Goal: Information Seeking & Learning: Learn about a topic

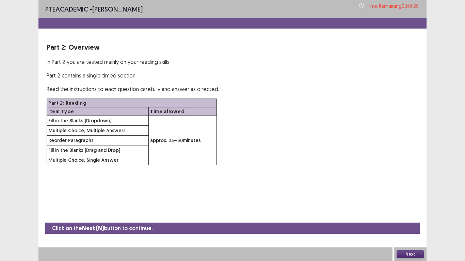
click at [407, 218] on button "Next" at bounding box center [410, 255] width 27 height 8
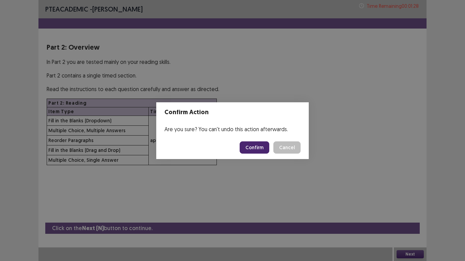
click at [251, 151] on button "Confirm" at bounding box center [255, 148] width 30 height 12
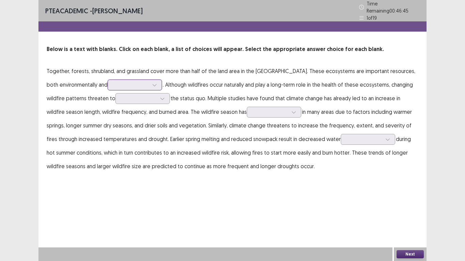
click at [149, 80] on div at bounding box center [154, 85] width 10 height 10
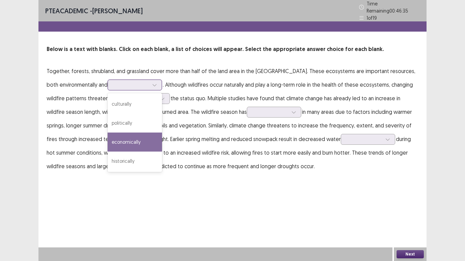
click at [121, 134] on div "economically" at bounding box center [135, 142] width 54 height 19
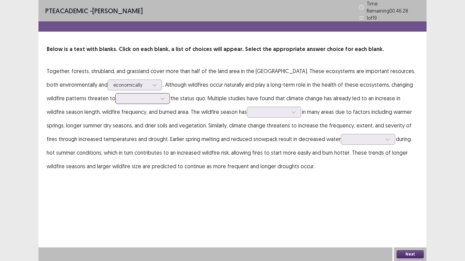
click at [137, 95] on div at bounding box center [139, 99] width 37 height 8
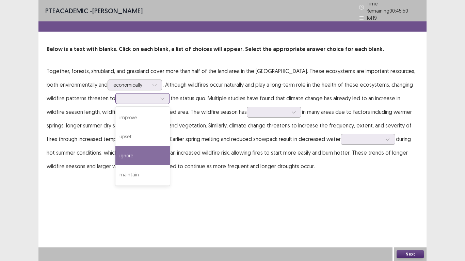
click at [136, 157] on div "ignore" at bounding box center [142, 155] width 54 height 19
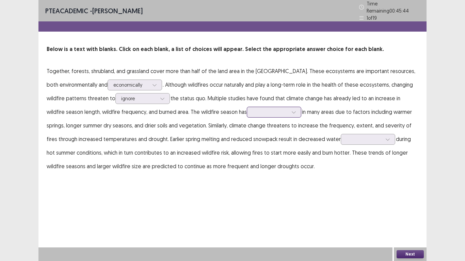
click at [253, 109] on div at bounding box center [270, 112] width 35 height 6
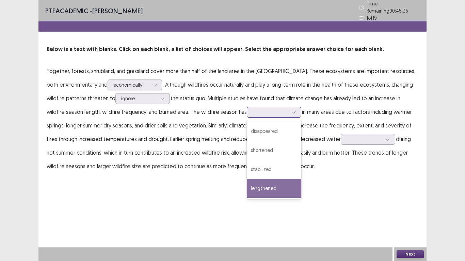
click at [247, 181] on div "lengthened" at bounding box center [274, 188] width 54 height 19
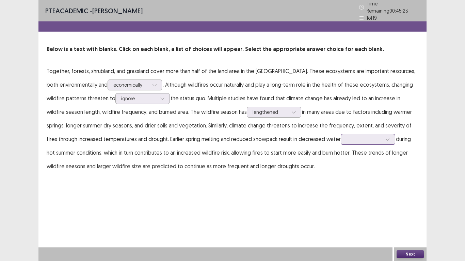
click at [348, 136] on div at bounding box center [364, 139] width 35 height 6
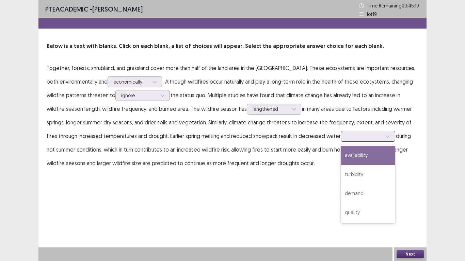
click at [345, 158] on div "availability" at bounding box center [368, 155] width 54 height 19
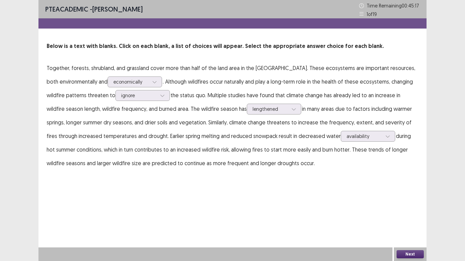
click at [412, 218] on button "Next" at bounding box center [410, 255] width 27 height 8
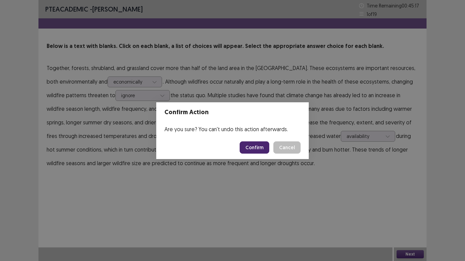
click at [255, 147] on button "Confirm" at bounding box center [255, 148] width 30 height 12
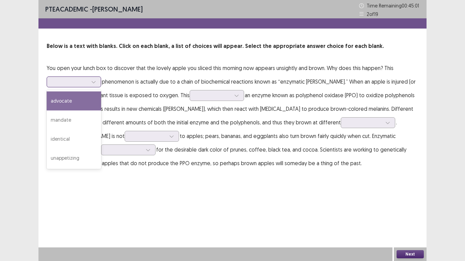
click at [76, 82] on div at bounding box center [69, 82] width 35 height 6
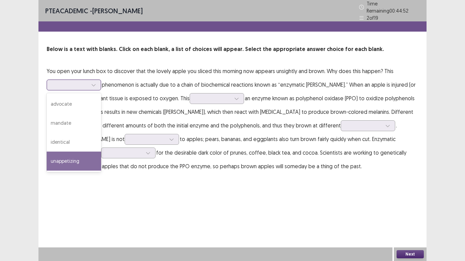
click at [66, 158] on div "unappetizing" at bounding box center [74, 161] width 54 height 19
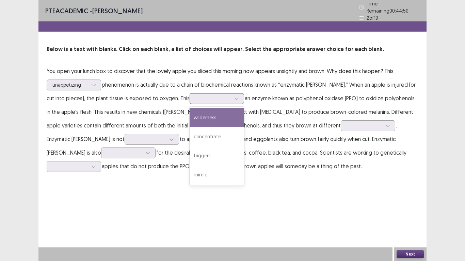
click at [203, 95] on div at bounding box center [212, 98] width 35 height 6
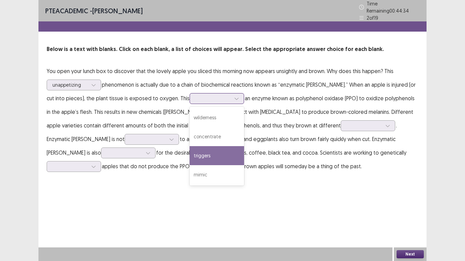
click at [202, 157] on div "triggers" at bounding box center [217, 155] width 54 height 19
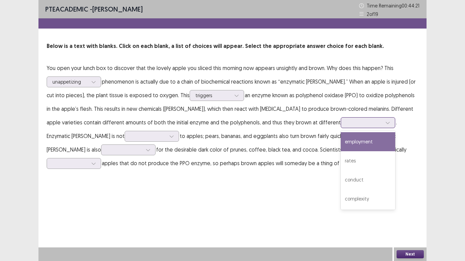
click at [348, 125] on div at bounding box center [364, 123] width 35 height 6
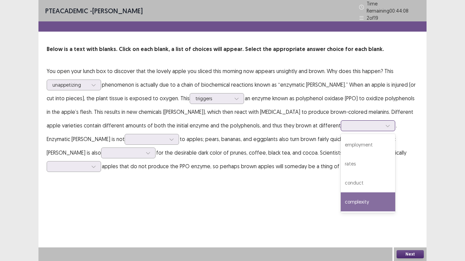
click at [346, 200] on div "complexity" at bounding box center [368, 202] width 54 height 19
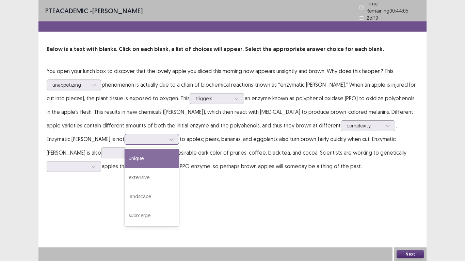
click at [130, 137] on div at bounding box center [147, 139] width 35 height 6
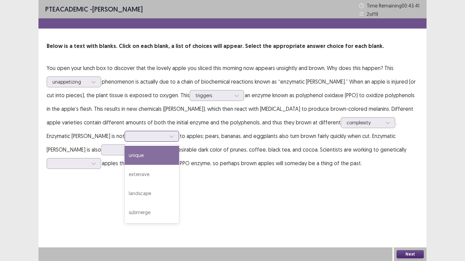
click at [125, 153] on div "unique" at bounding box center [152, 155] width 54 height 19
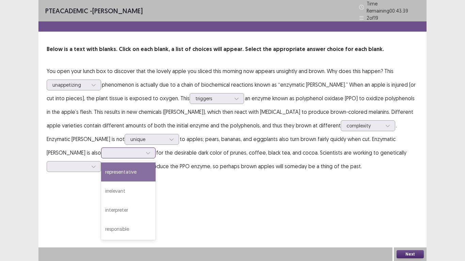
click at [107, 150] on div at bounding box center [124, 153] width 35 height 6
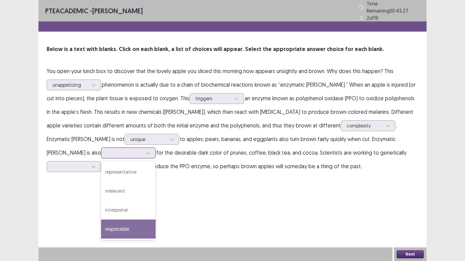
click at [101, 218] on div "responsible" at bounding box center [128, 229] width 54 height 19
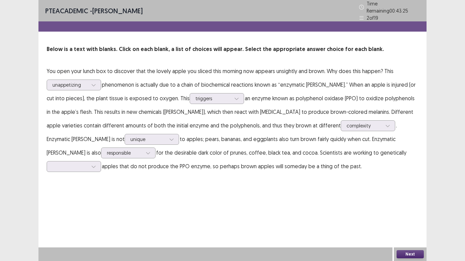
click at [367, 156] on p "You open your lunch box to discover that the lovely apple you sliced this morni…" at bounding box center [233, 118] width 372 height 109
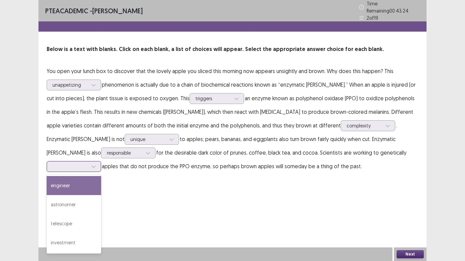
click at [88, 163] on div at bounding box center [69, 166] width 35 height 6
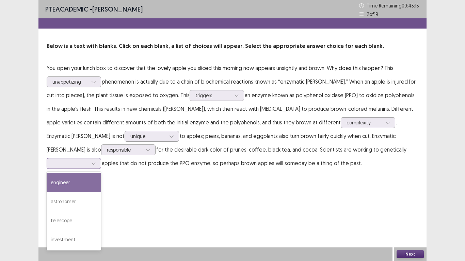
click at [101, 173] on div "engineer" at bounding box center [74, 182] width 54 height 19
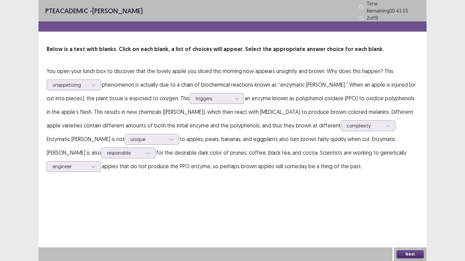
click at [410, 218] on button "Next" at bounding box center [410, 255] width 27 height 8
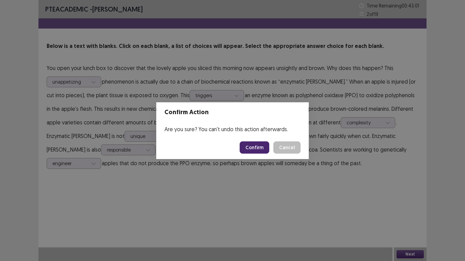
click at [256, 148] on button "Confirm" at bounding box center [255, 148] width 30 height 12
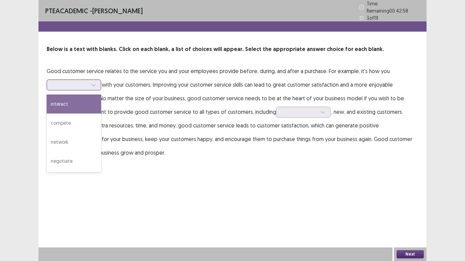
click at [73, 82] on div at bounding box center [69, 85] width 35 height 6
click at [79, 99] on div "interact" at bounding box center [74, 104] width 54 height 19
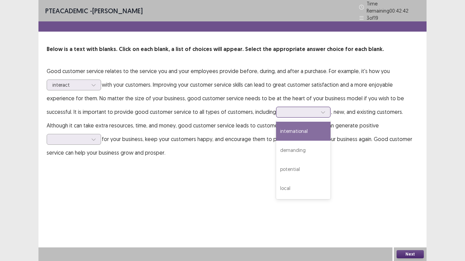
click at [288, 111] on div at bounding box center [299, 112] width 35 height 6
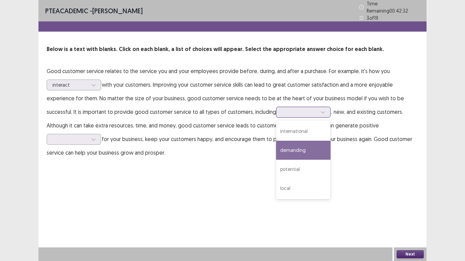
click at [286, 150] on div "demanding" at bounding box center [303, 150] width 54 height 19
click at [304, 109] on div at bounding box center [299, 112] width 35 height 6
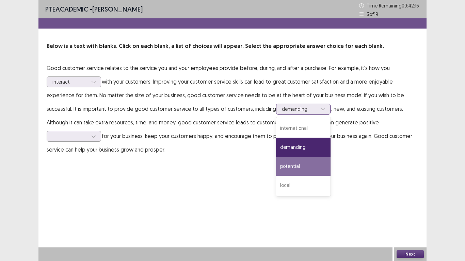
click at [300, 165] on div "potential" at bounding box center [303, 166] width 54 height 19
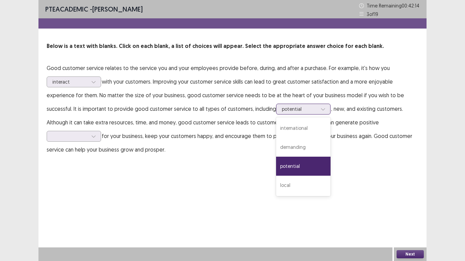
click at [312, 108] on div at bounding box center [299, 109] width 35 height 6
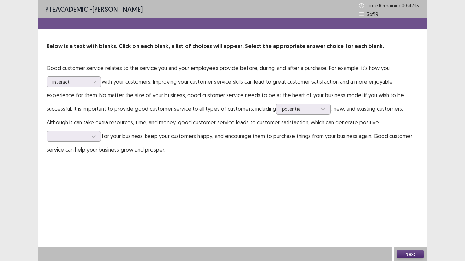
click at [77, 130] on p "Good customer service relates to the service you and your employees provide bef…" at bounding box center [233, 108] width 372 height 95
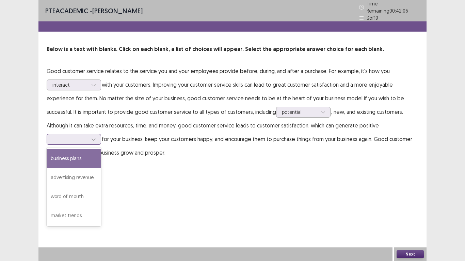
click at [75, 141] on div at bounding box center [70, 140] width 37 height 8
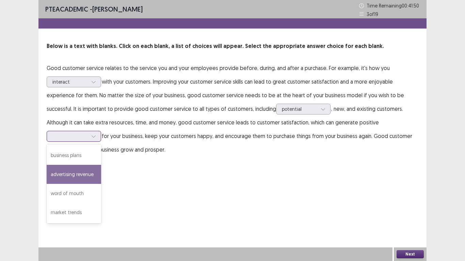
click at [79, 176] on div "advertising revenue" at bounding box center [74, 174] width 54 height 19
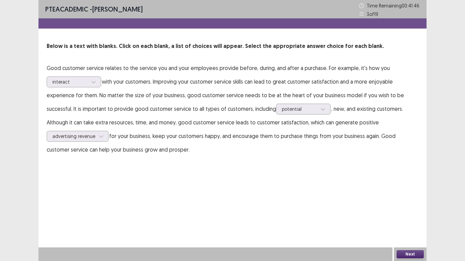
click at [403, 218] on button "Next" at bounding box center [410, 255] width 27 height 8
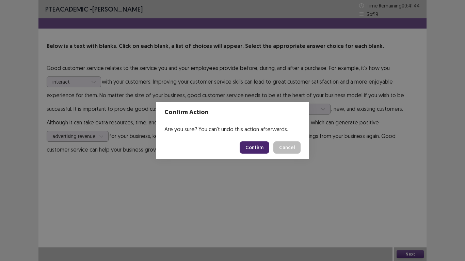
click at [255, 152] on button "Confirm" at bounding box center [255, 148] width 30 height 12
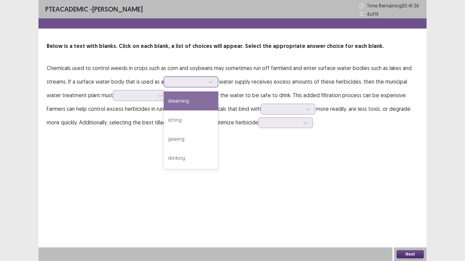
click at [176, 82] on div at bounding box center [187, 82] width 35 height 6
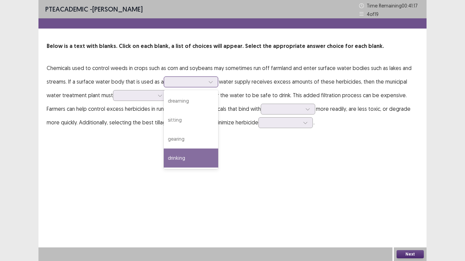
click at [185, 156] on div "drinking" at bounding box center [191, 158] width 54 height 19
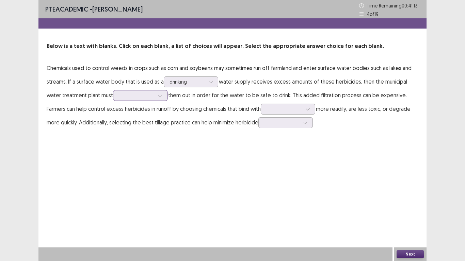
click at [127, 98] on div at bounding box center [136, 95] width 35 height 6
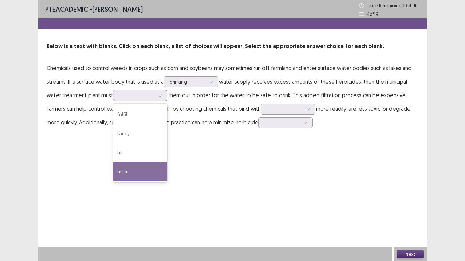
click at [129, 174] on div "filter" at bounding box center [140, 171] width 54 height 19
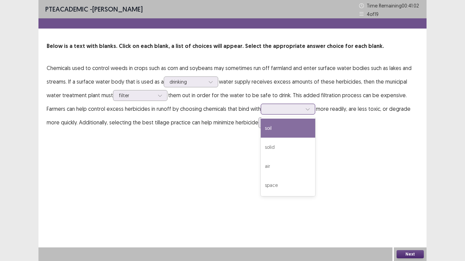
click at [275, 108] on div at bounding box center [284, 109] width 35 height 6
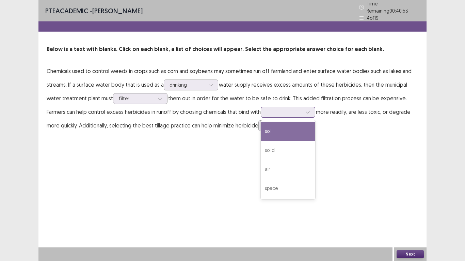
click at [290, 129] on div "soil" at bounding box center [288, 131] width 54 height 19
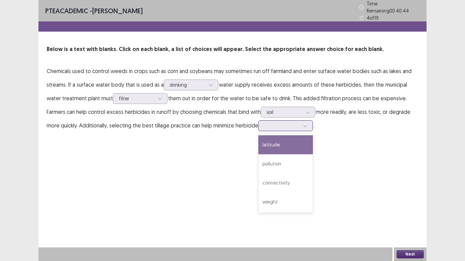
click at [275, 126] on div at bounding box center [281, 126] width 35 height 6
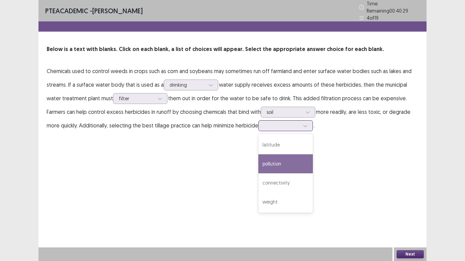
click at [299, 163] on div "pollution" at bounding box center [285, 164] width 54 height 19
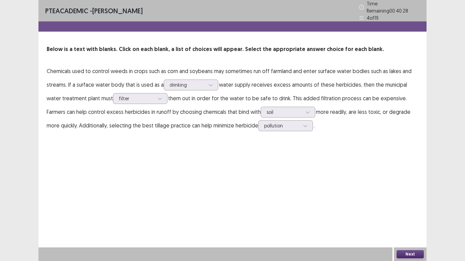
click at [410, 218] on button "Next" at bounding box center [410, 255] width 27 height 8
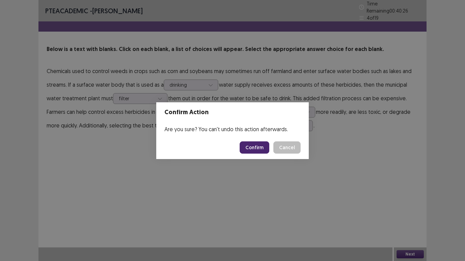
drag, startPoint x: 257, startPoint y: 155, endPoint x: 257, endPoint y: 151, distance: 4.1
click at [257, 151] on footer "Confirm Cancel" at bounding box center [232, 147] width 153 height 23
click at [257, 151] on button "Confirm" at bounding box center [255, 148] width 30 height 12
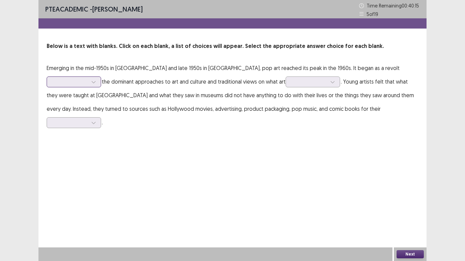
click at [88, 79] on div at bounding box center [69, 82] width 35 height 6
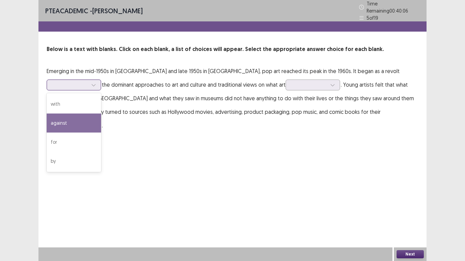
click at [101, 114] on div "against" at bounding box center [74, 123] width 54 height 19
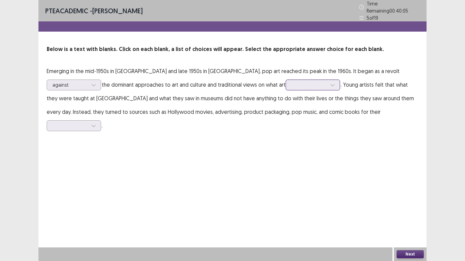
click at [291, 81] on div at bounding box center [309, 85] width 37 height 8
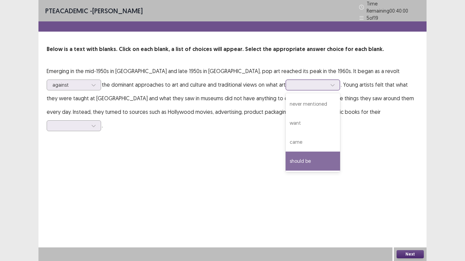
click at [286, 156] on div "should be" at bounding box center [313, 161] width 54 height 19
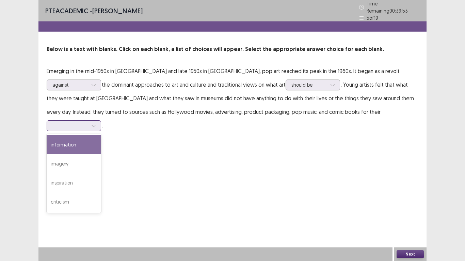
click at [88, 123] on div at bounding box center [69, 126] width 35 height 6
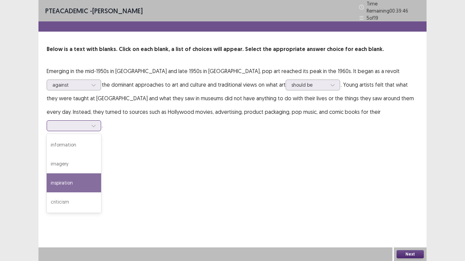
click at [101, 174] on div "inspiration" at bounding box center [74, 183] width 54 height 19
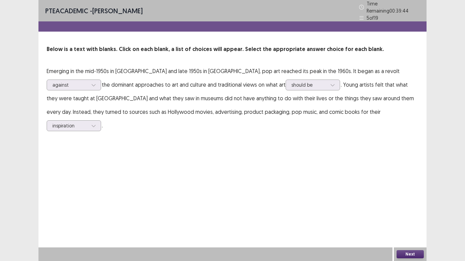
click at [409, 218] on button "Next" at bounding box center [410, 255] width 27 height 8
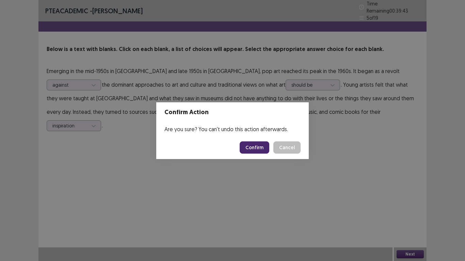
click at [252, 146] on button "Confirm" at bounding box center [255, 148] width 30 height 12
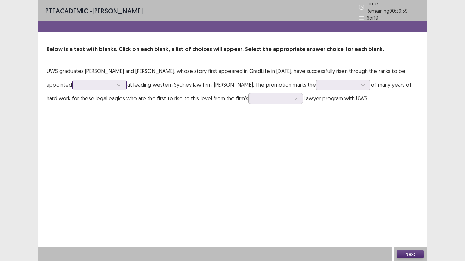
click at [112, 85] on div at bounding box center [95, 85] width 35 height 6
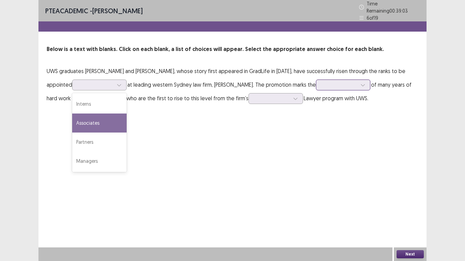
click at [351, 83] on div at bounding box center [339, 85] width 35 height 6
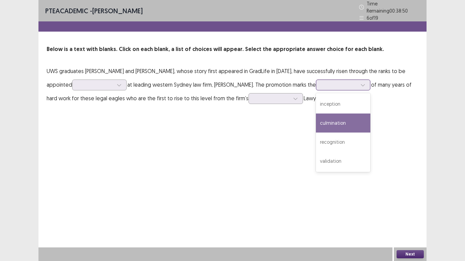
click at [361, 123] on div "culmination" at bounding box center [343, 123] width 54 height 19
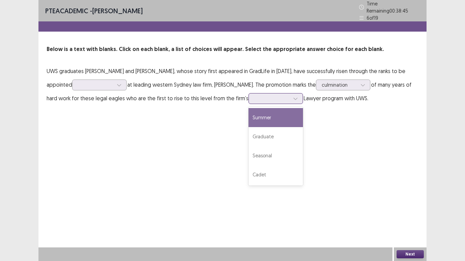
click at [281, 100] on div at bounding box center [276, 98] width 54 height 11
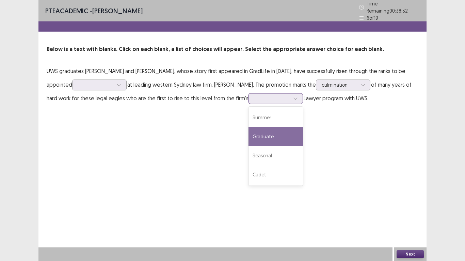
click at [285, 135] on div "Graduate" at bounding box center [276, 136] width 54 height 19
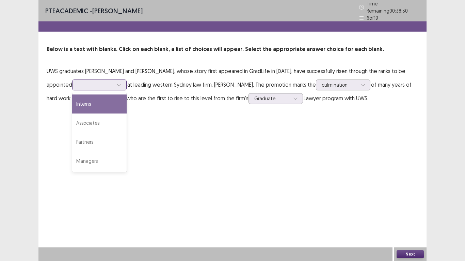
click at [112, 83] on div at bounding box center [95, 85] width 35 height 6
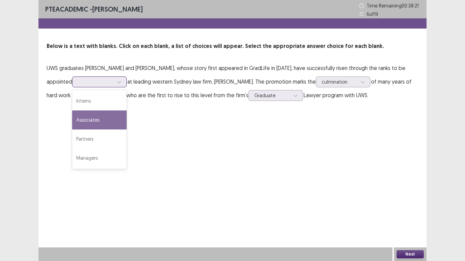
click at [100, 120] on div "Associates" at bounding box center [99, 120] width 54 height 19
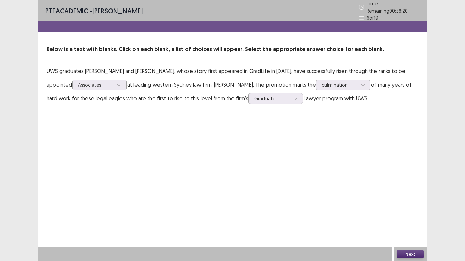
click at [409, 218] on button "Next" at bounding box center [410, 255] width 27 height 8
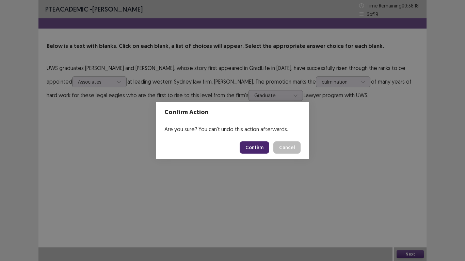
click at [255, 150] on button "Confirm" at bounding box center [255, 148] width 30 height 12
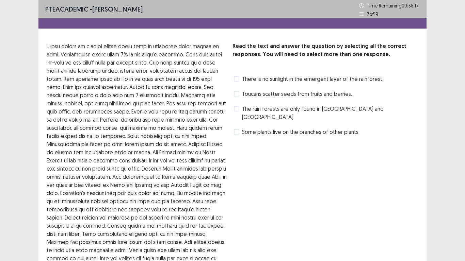
scroll to position [73, 0]
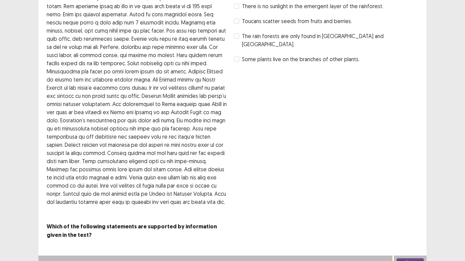
click at [239, 82] on div "Read the text and answer the question by selecting all the correct responses. Y…" at bounding box center [326, 104] width 186 height 270
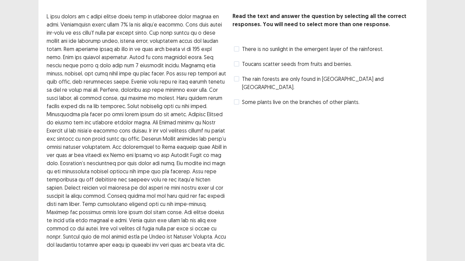
scroll to position [39, 0]
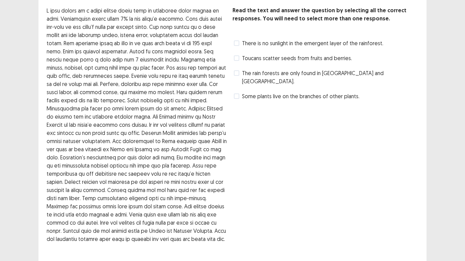
click at [235, 94] on span at bounding box center [236, 96] width 5 height 5
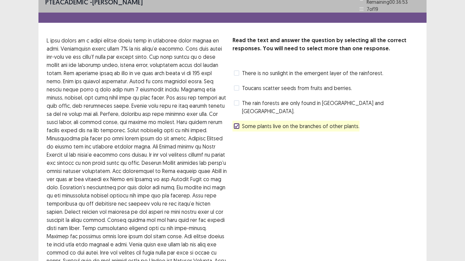
scroll to position [9, 0]
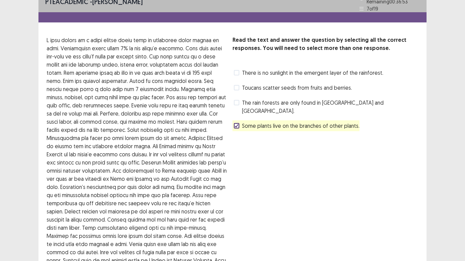
click at [241, 69] on label "There is no sunlight in the emergent layer of the rainforest." at bounding box center [308, 73] width 149 height 8
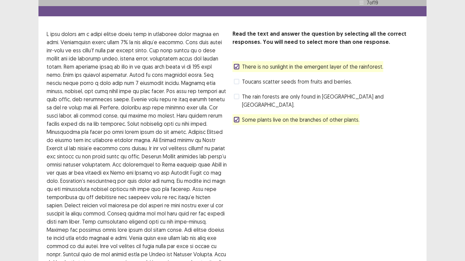
scroll to position [16, 0]
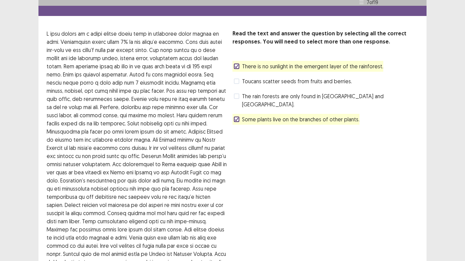
click at [235, 65] on icon at bounding box center [237, 66] width 4 height 3
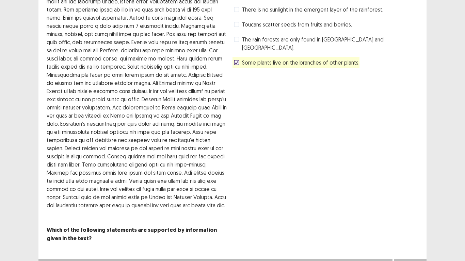
scroll to position [73, 0]
click at [407, 218] on button "Next" at bounding box center [410, 266] width 27 height 8
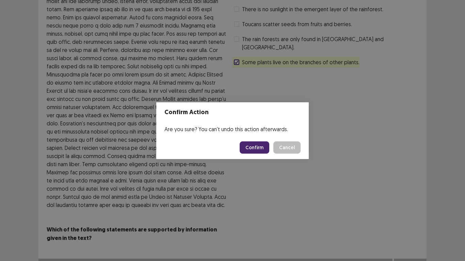
click at [257, 151] on button "Confirm" at bounding box center [255, 148] width 30 height 12
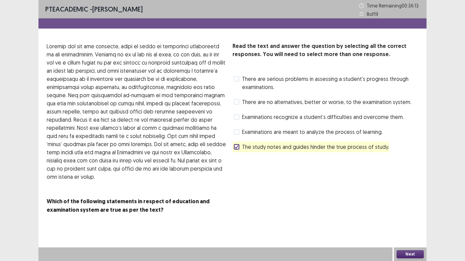
click at [239, 147] on span at bounding box center [236, 146] width 5 height 5
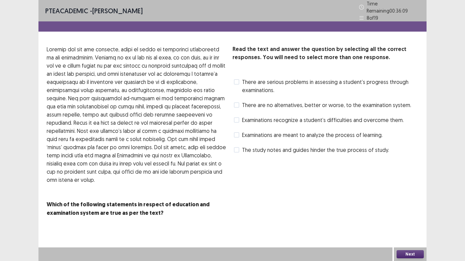
click at [235, 135] on label "Examinations are meant to analyze the process of learning." at bounding box center [308, 135] width 149 height 8
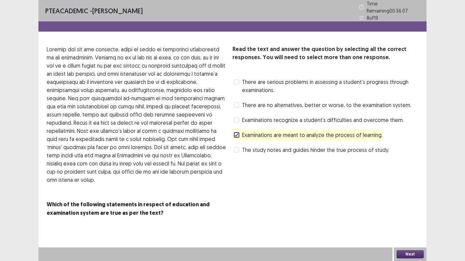
click at [408, 218] on button "Next" at bounding box center [410, 255] width 27 height 8
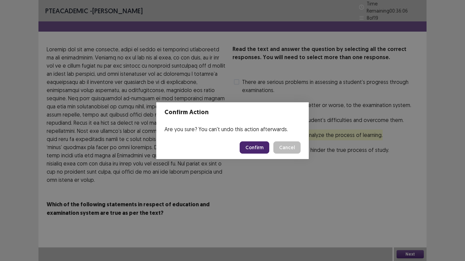
click at [235, 152] on footer "Confirm Cancel" at bounding box center [232, 147] width 153 height 23
click at [241, 151] on footer "Confirm Cancel" at bounding box center [232, 147] width 153 height 23
click at [248, 150] on button "Confirm" at bounding box center [255, 148] width 30 height 12
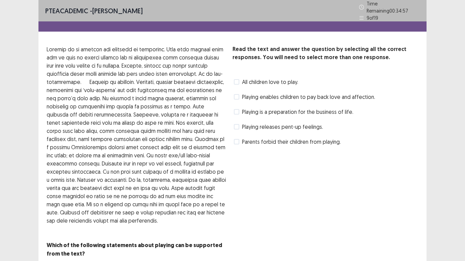
click at [237, 139] on span at bounding box center [236, 141] width 5 height 5
click at [234, 124] on span at bounding box center [236, 126] width 5 height 5
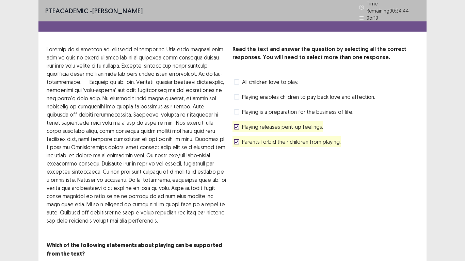
scroll to position [24, 0]
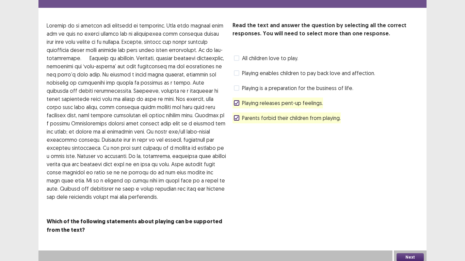
click at [407, 218] on button "Next" at bounding box center [410, 258] width 27 height 8
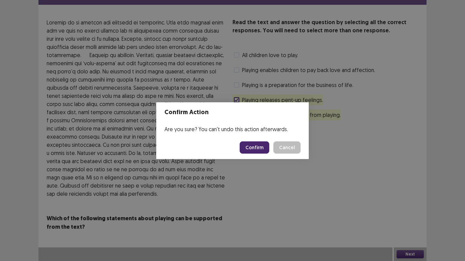
click at [268, 150] on button "Confirm" at bounding box center [255, 148] width 30 height 12
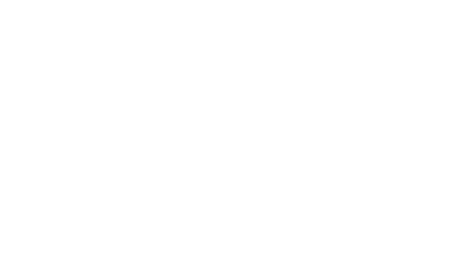
scroll to position [0, 0]
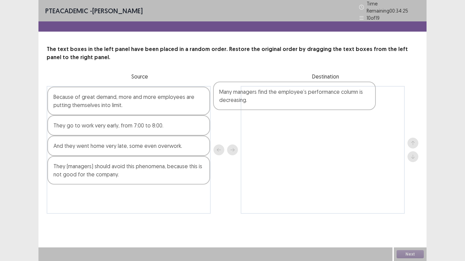
drag, startPoint x: 94, startPoint y: 110, endPoint x: 275, endPoint y: 111, distance: 181.8
click at [275, 111] on div "Many managers find the employee’s performance column is decreasing. Because of …" at bounding box center [233, 150] width 372 height 128
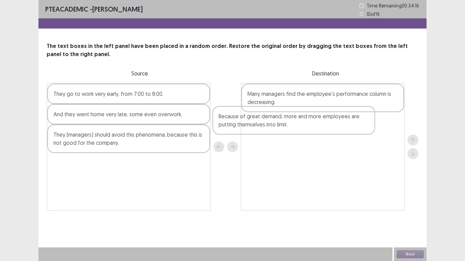
drag, startPoint x: 127, startPoint y: 102, endPoint x: 298, endPoint y: 126, distance: 172.6
click at [298, 126] on div "Because of great demand, more and more employees are putting themselves into li…" at bounding box center [233, 147] width 372 height 128
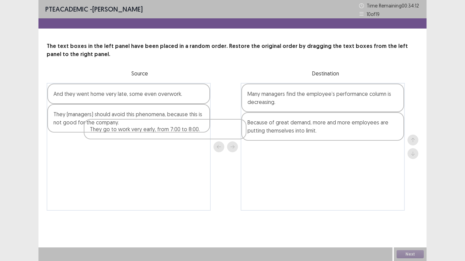
drag, startPoint x: 121, startPoint y: 92, endPoint x: 275, endPoint y: 153, distance: 165.5
click at [275, 153] on div "They go to work very early, from 7:00 to 8:00. And they went home very late, so…" at bounding box center [233, 147] width 372 height 128
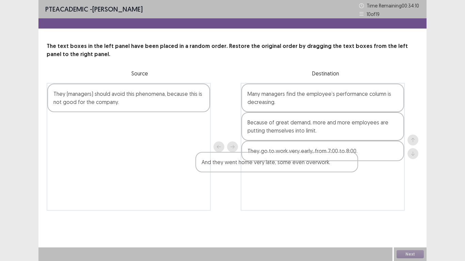
drag, startPoint x: 126, startPoint y: 91, endPoint x: 234, endPoint y: 133, distance: 116.4
click at [310, 178] on div "And they went home very late, some even overwork. They (managers) should avoid …" at bounding box center [233, 147] width 372 height 128
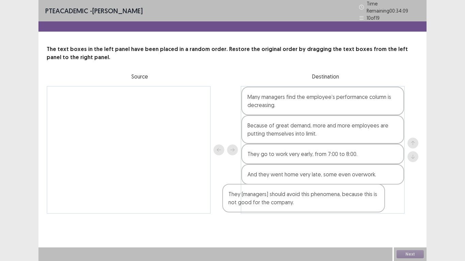
drag, startPoint x: 177, startPoint y: 100, endPoint x: 362, endPoint y: 221, distance: 220.4
click at [362, 218] on div "PTE academic - [PERSON_NAME] Time Remaining 00 : 34 : 09 10 of 19 The text boxe…" at bounding box center [232, 114] width 388 height 228
click at [408, 218] on button "Next" at bounding box center [410, 255] width 27 height 8
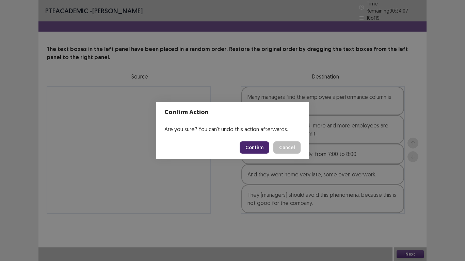
click at [259, 152] on button "Confirm" at bounding box center [255, 148] width 30 height 12
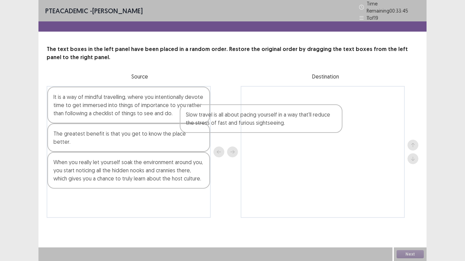
drag, startPoint x: 61, startPoint y: 161, endPoint x: 247, endPoint y: 106, distance: 194.0
click at [247, 106] on div "It is a way of mindful travelling, where you intentionally devote time to get i…" at bounding box center [233, 152] width 372 height 132
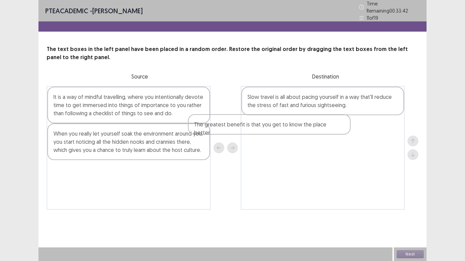
drag, startPoint x: 70, startPoint y: 137, endPoint x: 232, endPoint y: 129, distance: 161.6
click at [232, 129] on div "It is a way of mindful travelling, where you intentionally devote time to get i…" at bounding box center [233, 148] width 372 height 124
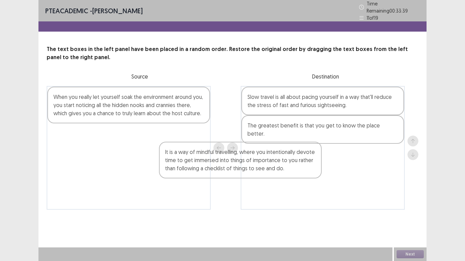
drag, startPoint x: 93, startPoint y: 101, endPoint x: 255, endPoint y: 150, distance: 169.1
click at [255, 150] on div "It is a way of mindful travelling, where you intentionally devote time to get i…" at bounding box center [233, 148] width 372 height 124
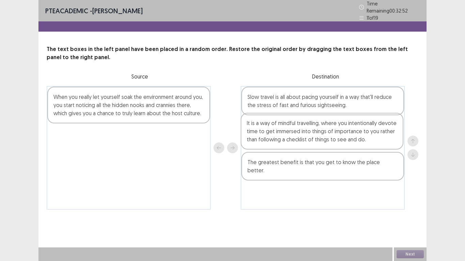
drag, startPoint x: 273, startPoint y: 150, endPoint x: 216, endPoint y: 103, distance: 74.2
click at [270, 122] on div "Slow travel is all about pacing yourself in a way that'll reduce the stress of …" at bounding box center [323, 148] width 164 height 124
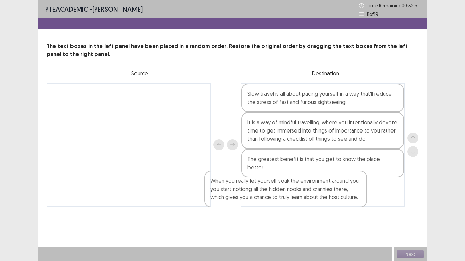
drag, startPoint x: 160, startPoint y: 97, endPoint x: 338, endPoint y: 187, distance: 199.5
click at [338, 187] on div "When you really let yourself soak the environment around you, you start noticin…" at bounding box center [233, 145] width 372 height 124
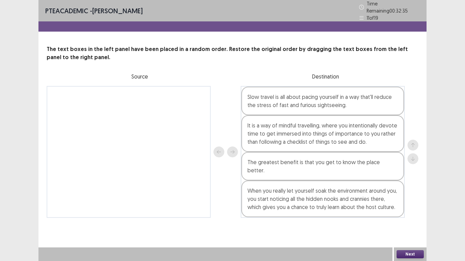
click at [403, 218] on button "Next" at bounding box center [410, 255] width 27 height 8
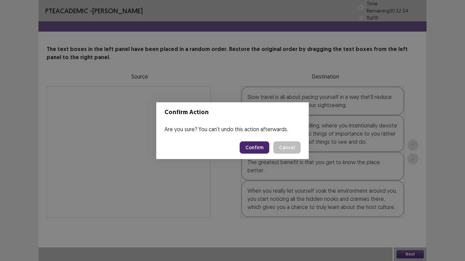
click at [250, 146] on button "Confirm" at bounding box center [255, 148] width 30 height 12
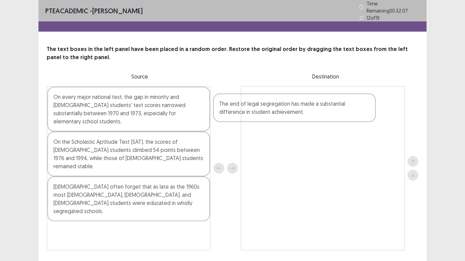
drag, startPoint x: 122, startPoint y: 100, endPoint x: 298, endPoint y: 108, distance: 176.2
click at [298, 108] on div "The end of legal segregation has made a substantial difference in student achie…" at bounding box center [233, 168] width 372 height 165
